Goal: Information Seeking & Learning: Check status

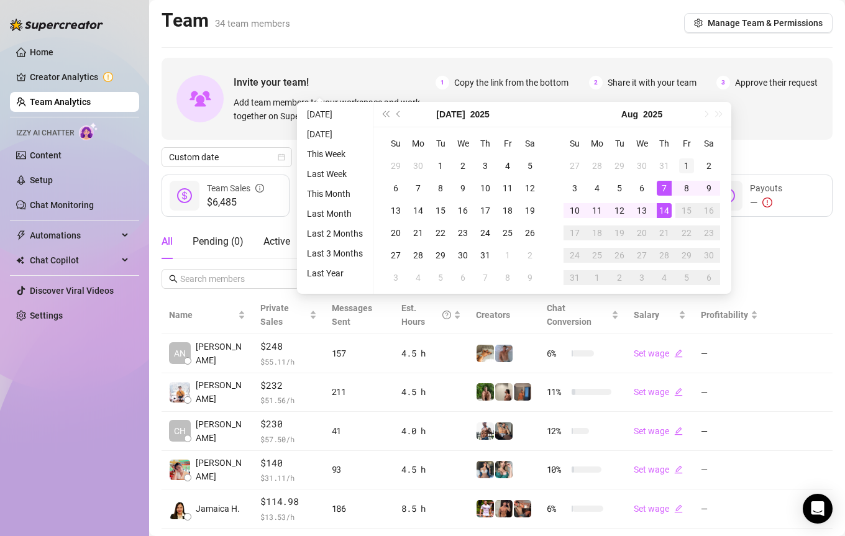
type input "[DATE]"
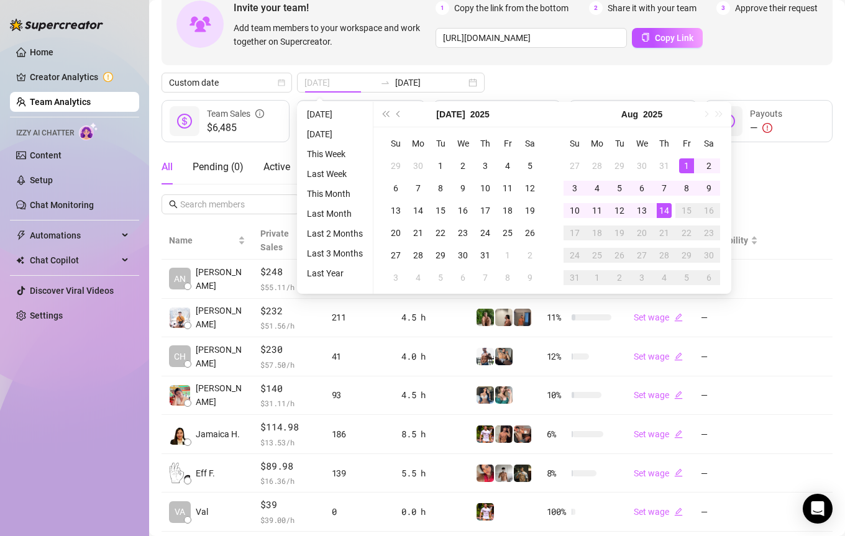
click at [685, 165] on div "1" at bounding box center [686, 165] width 15 height 15
type input "[DATE]"
click at [659, 211] on div "14" at bounding box center [664, 210] width 15 height 15
type input "[DATE]"
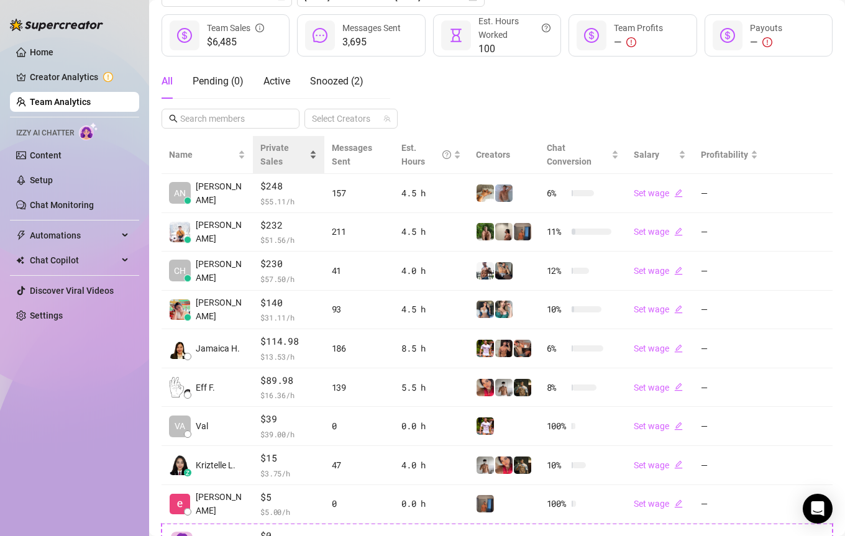
scroll to position [113, 0]
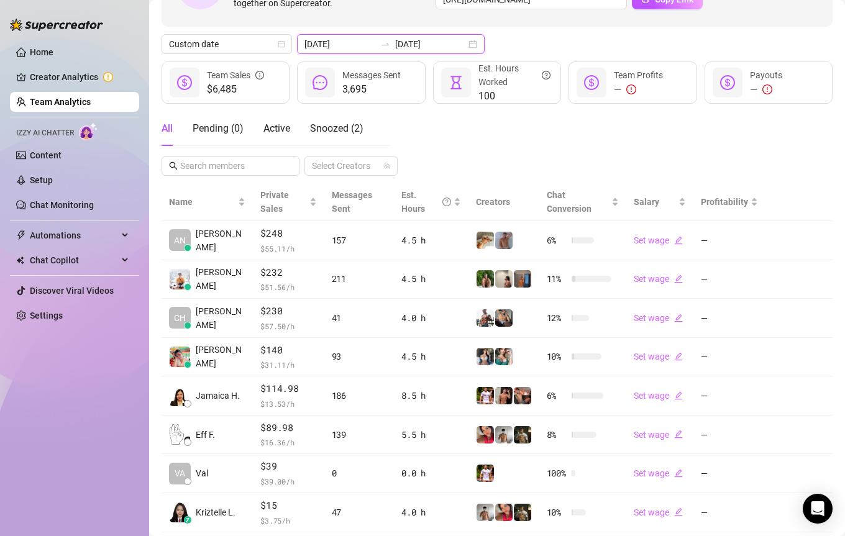
click at [408, 45] on input "[DATE]" at bounding box center [430, 44] width 71 height 14
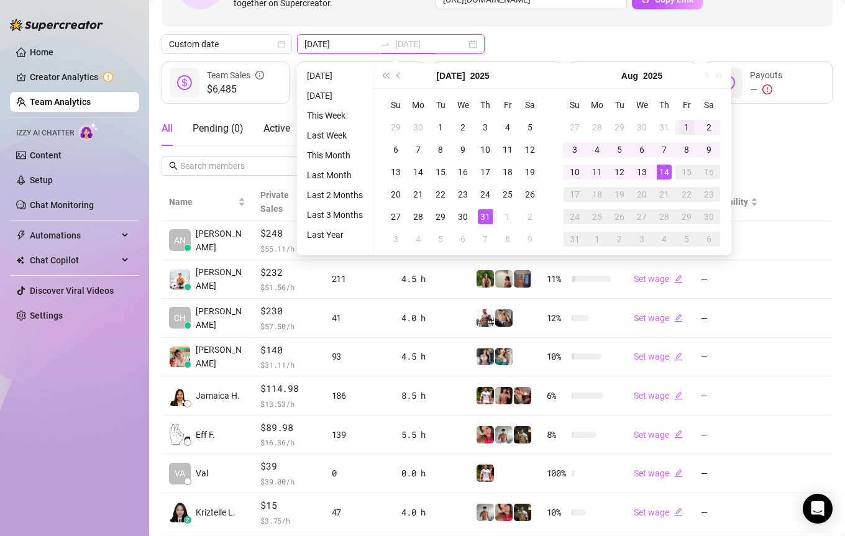
type input "[DATE]"
click at [679, 123] on div "1" at bounding box center [686, 127] width 15 height 15
click at [655, 179] on td "14" at bounding box center [664, 172] width 22 height 22
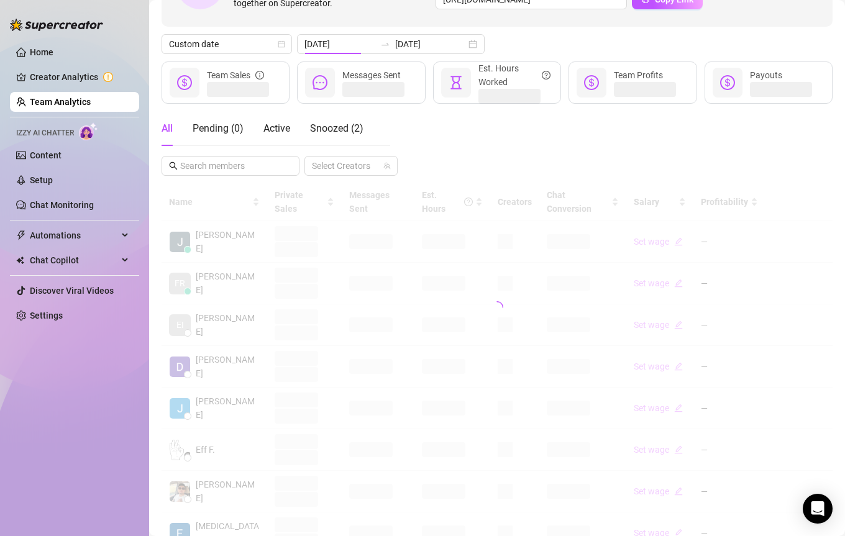
type input "[DATE]"
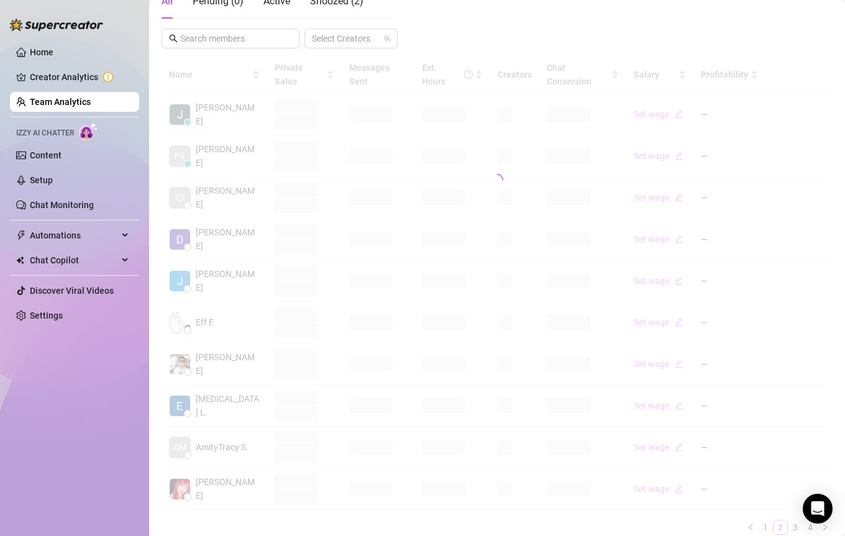
scroll to position [273, 0]
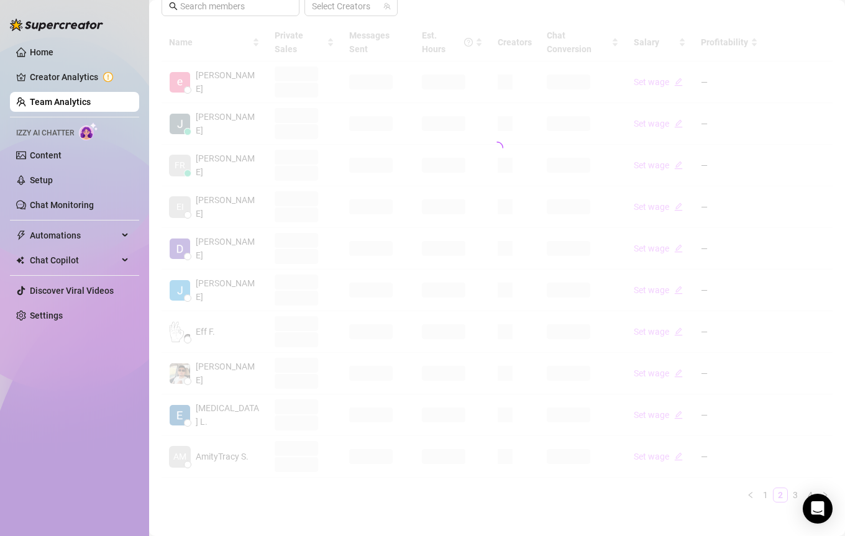
click at [762, 483] on div "Name Private Sales Messages Sent Est. Hours Creators Chat Conversion Salary Pro…" at bounding box center [497, 263] width 671 height 479
click at [766, 483] on div "Name Private Sales Messages Sent Est. Hours Creators Chat Conversion Salary Pro…" at bounding box center [497, 263] width 671 height 479
click at [764, 485] on div "Name Private Sales Messages Sent Est. Hours Creators Chat Conversion Salary Pro…" at bounding box center [497, 263] width 671 height 479
click at [767, 481] on div "Name Private Sales Messages Sent Est. Hours Creators Chat Conversion Salary Pro…" at bounding box center [497, 263] width 671 height 479
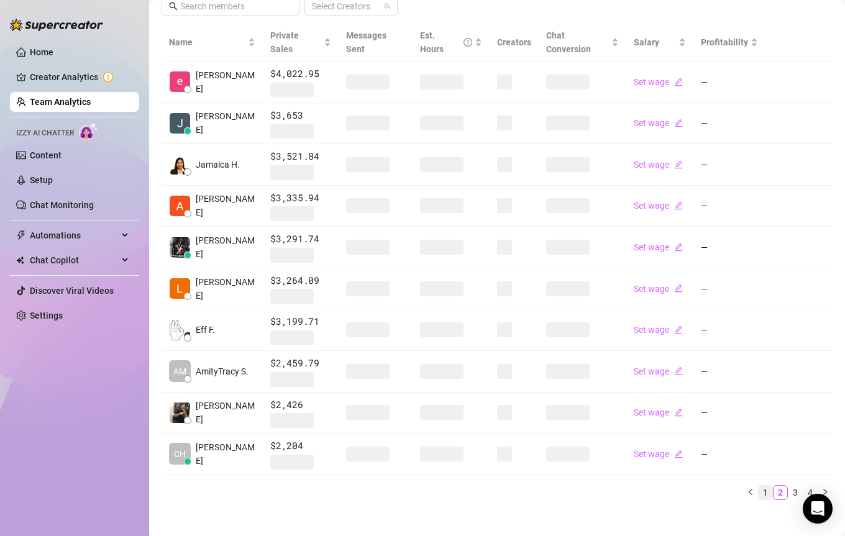
scroll to position [270, 0]
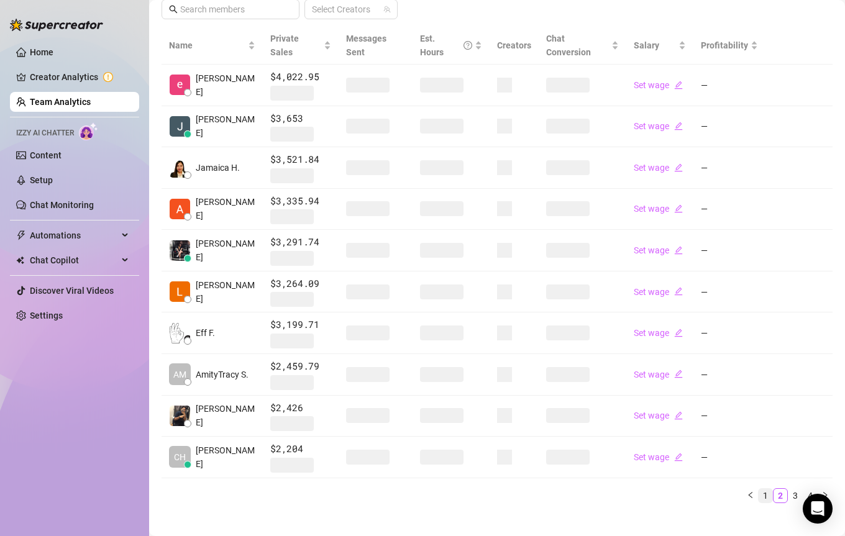
click at [762, 489] on link "1" at bounding box center [766, 496] width 14 height 14
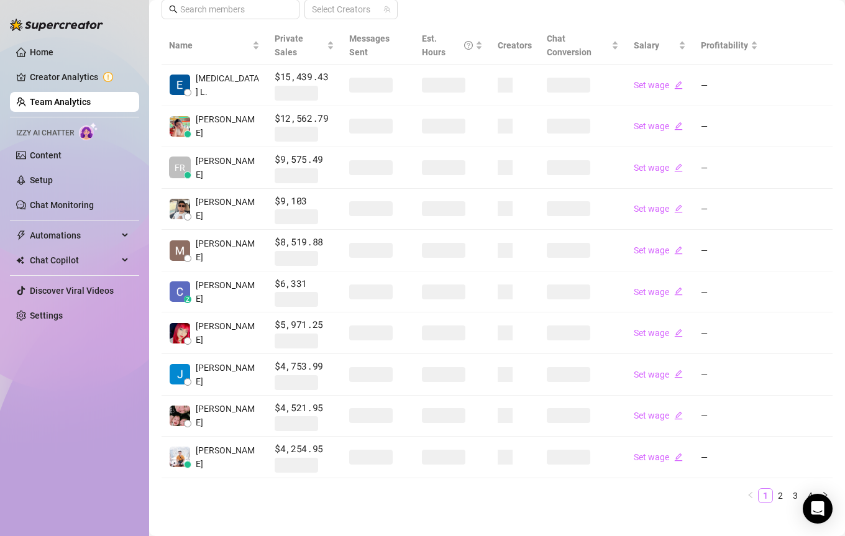
click at [772, 489] on link "1" at bounding box center [766, 496] width 14 height 14
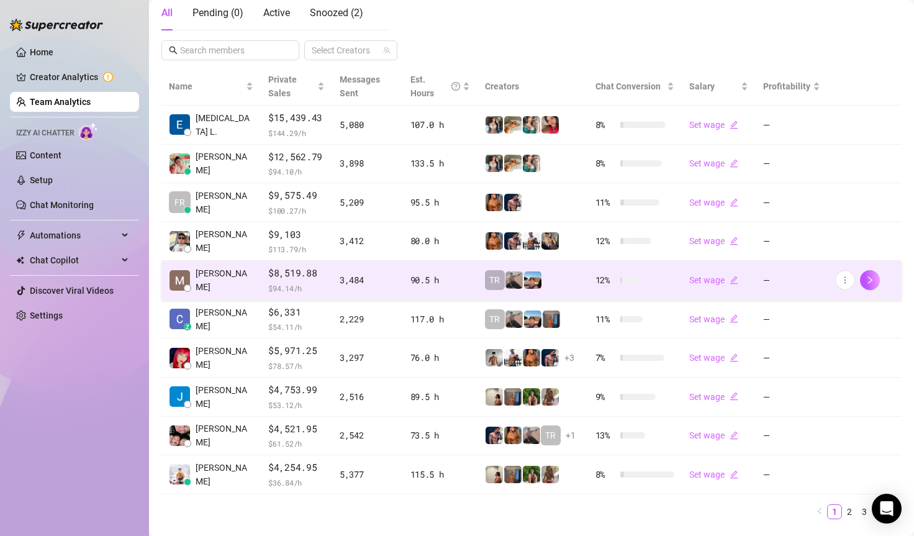
scroll to position [230, 0]
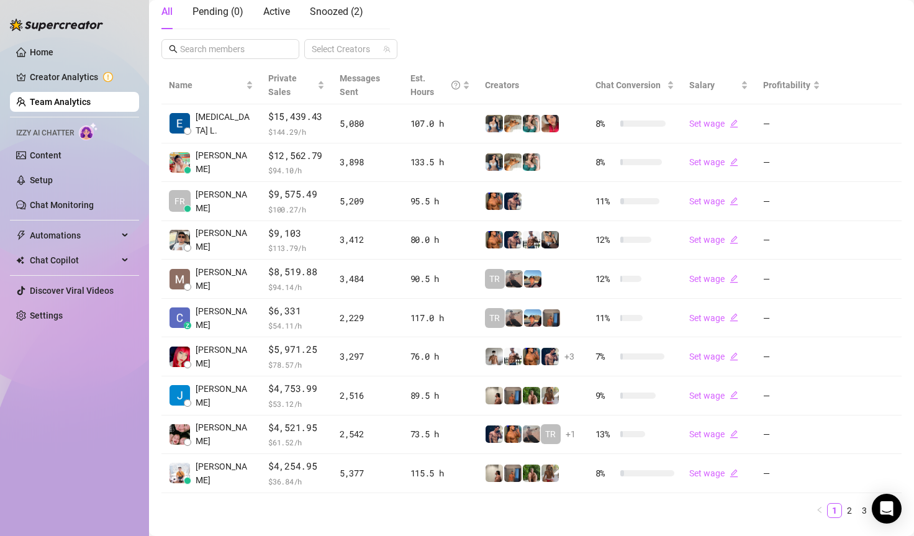
click at [844, 519] on div "Name Private Sales Messages Sent Est. Hours Creators Chat Conversion Salary Pro…" at bounding box center [532, 297] width 741 height 462
click at [844, 510] on link "2" at bounding box center [850, 511] width 14 height 14
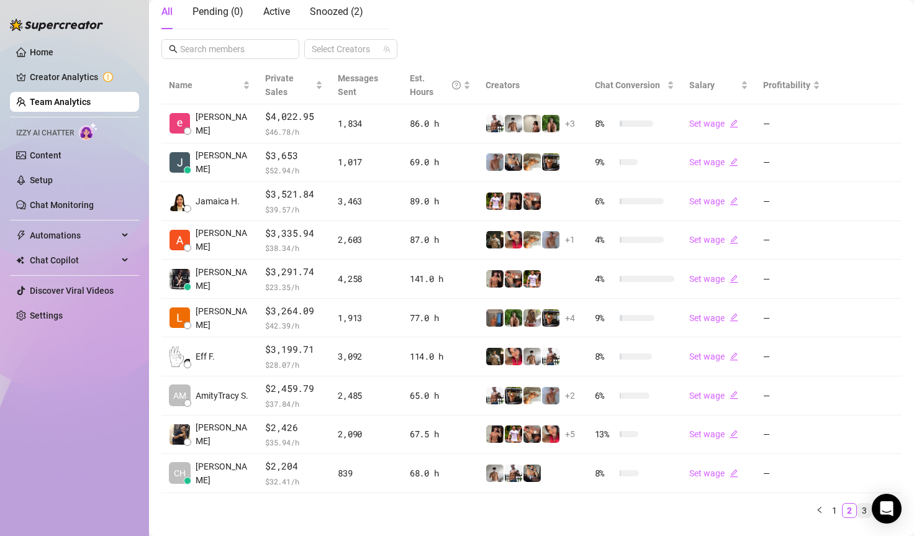
click at [844, 512] on link "3" at bounding box center [865, 511] width 14 height 14
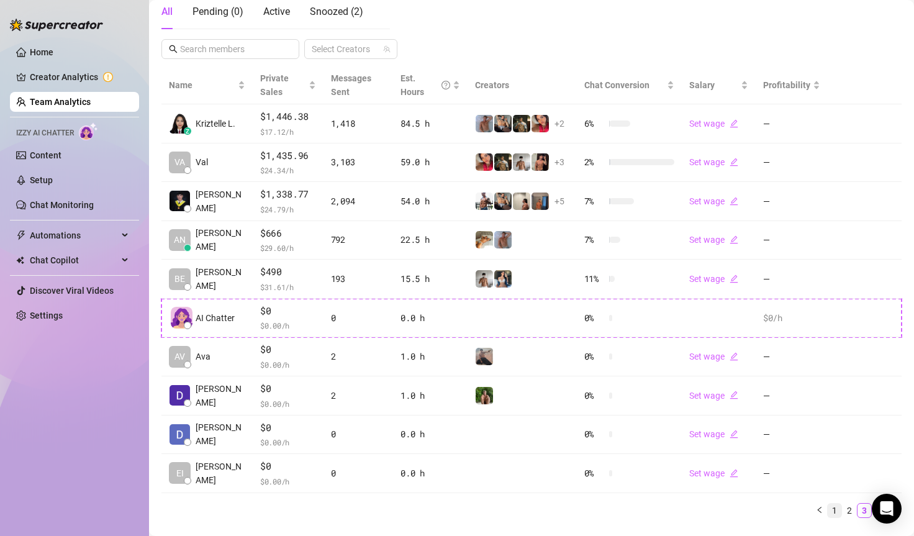
click at [841, 509] on link "1" at bounding box center [835, 511] width 14 height 14
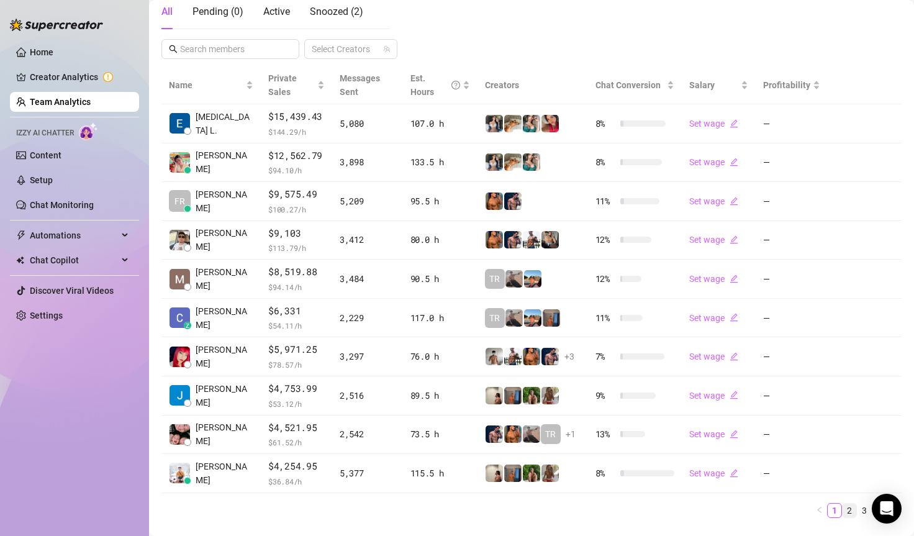
click at [844, 506] on link "2" at bounding box center [850, 511] width 14 height 14
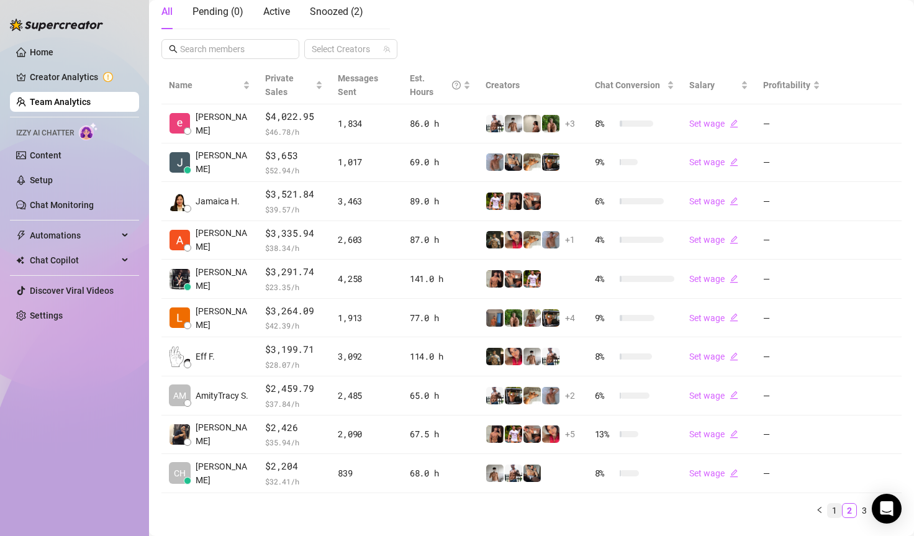
click at [833, 510] on link "1" at bounding box center [835, 511] width 14 height 14
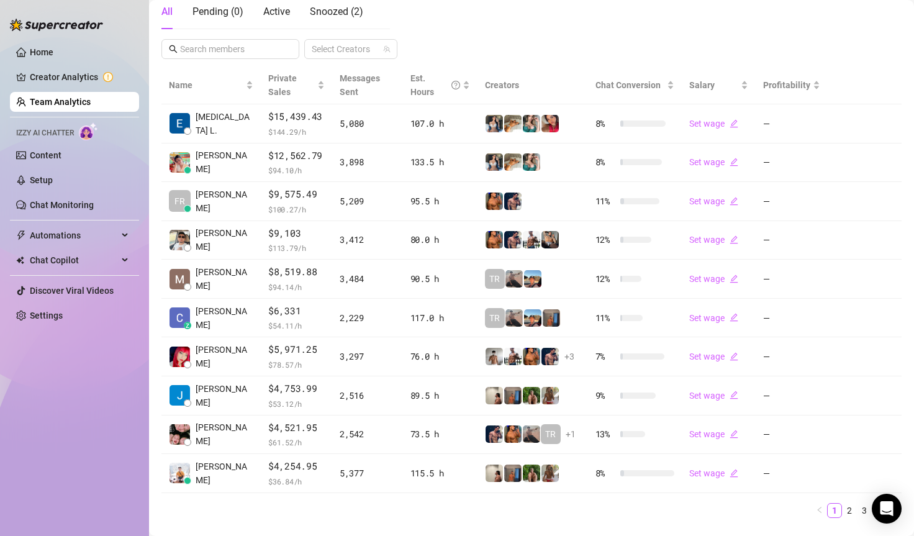
click at [47, 103] on link "Team Analytics" at bounding box center [60, 102] width 61 height 10
